Goal: Task Accomplishment & Management: Use online tool/utility

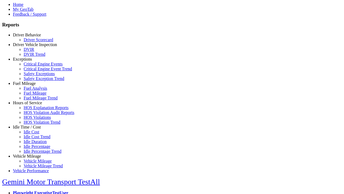
click at [31, 129] on link "Idle Time / Cost" at bounding box center [27, 126] width 28 height 5
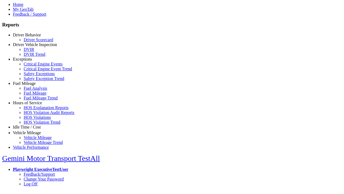
click at [35, 134] on link "Idle Cost" at bounding box center [32, 131] width 16 height 5
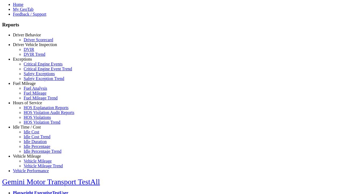
select select
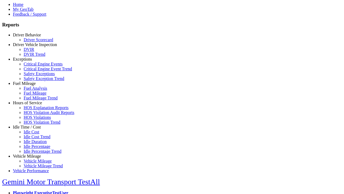
select select "**"
select select
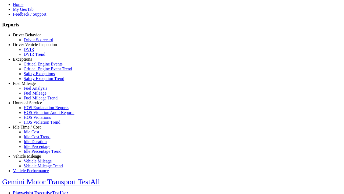
select select
